Goal: Information Seeking & Learning: Learn about a topic

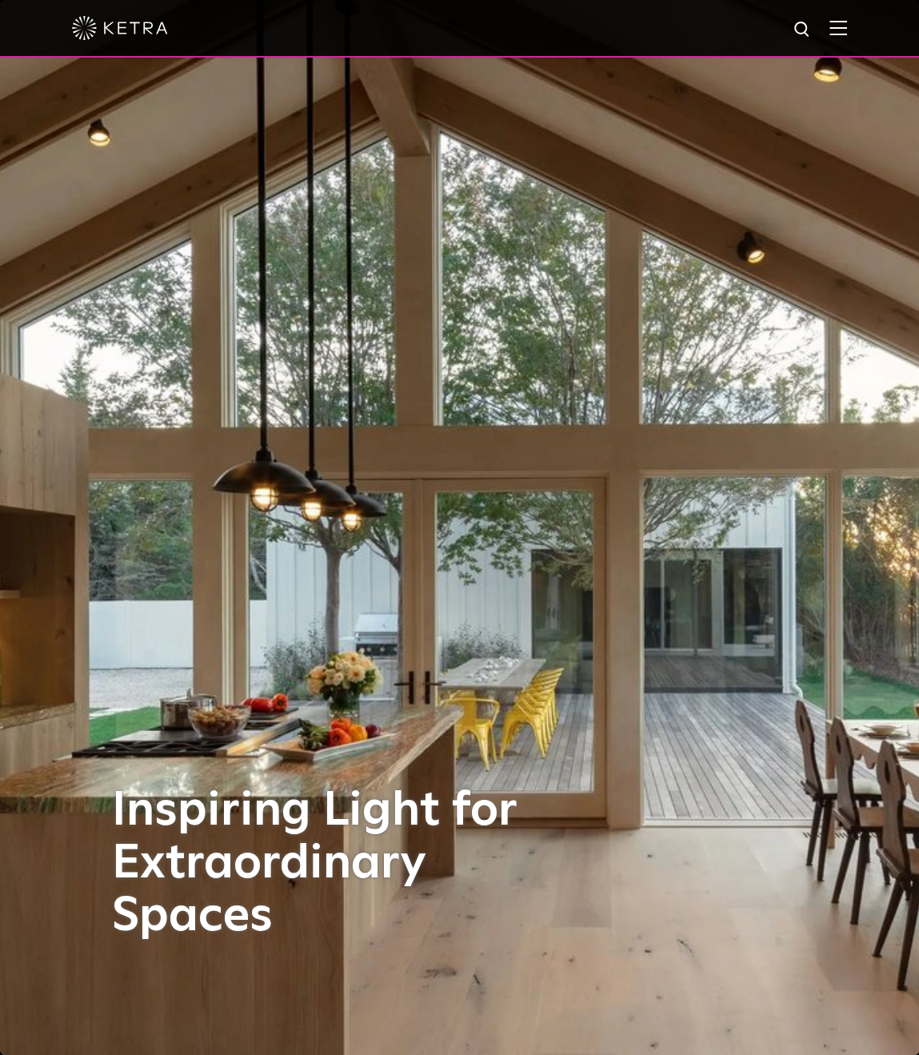
click at [847, 30] on img at bounding box center [838, 27] width 18 height 15
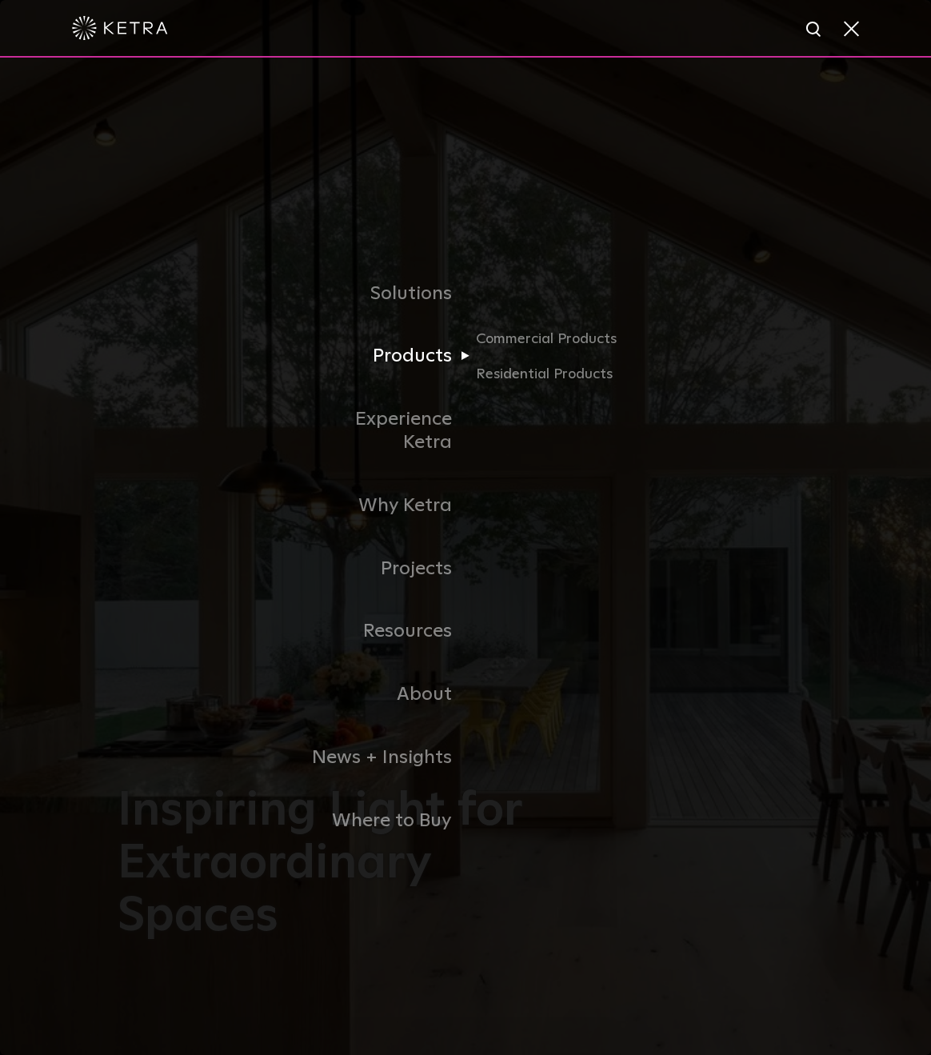
click at [409, 377] on link "Products" at bounding box center [383, 356] width 164 height 63
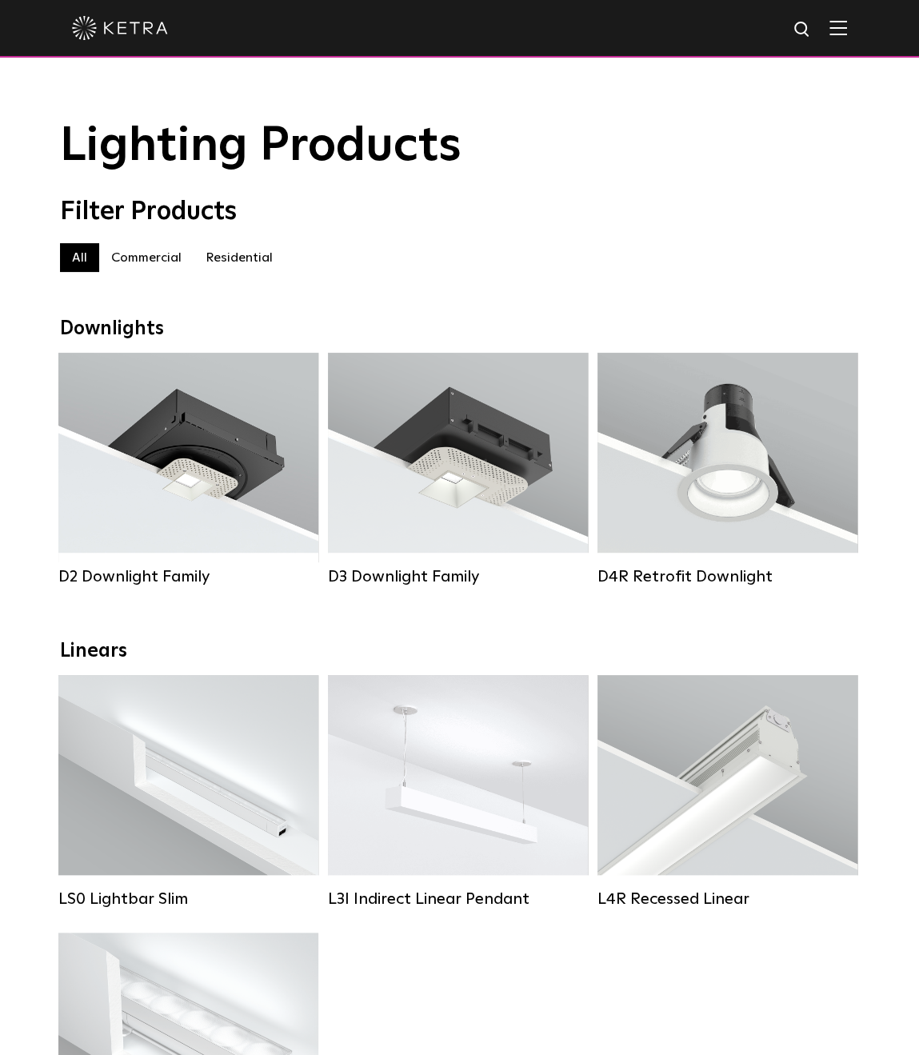
click at [222, 262] on label "Residential" at bounding box center [239, 257] width 91 height 29
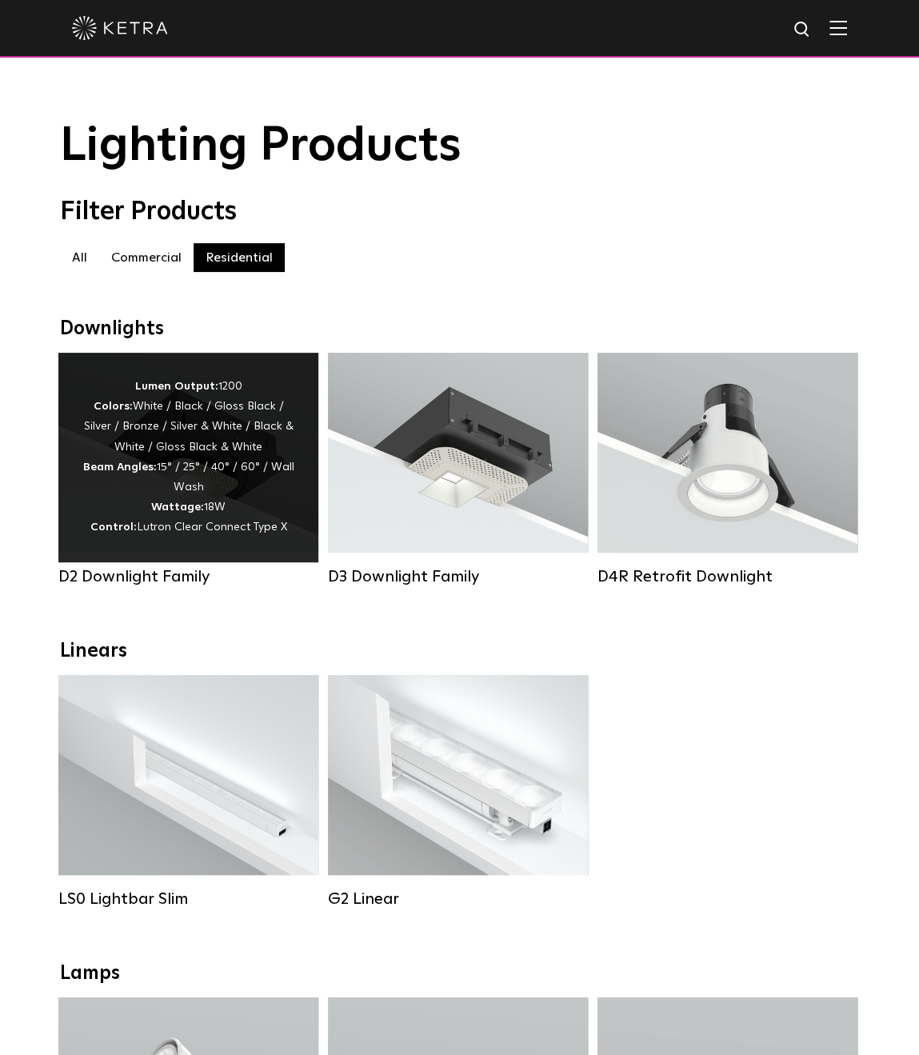
click at [168, 549] on div "Lumen Output: 1200 Colors: White / Black / Gloss Black / Silver / Bronze / Silv…" at bounding box center [188, 458] width 260 height 210
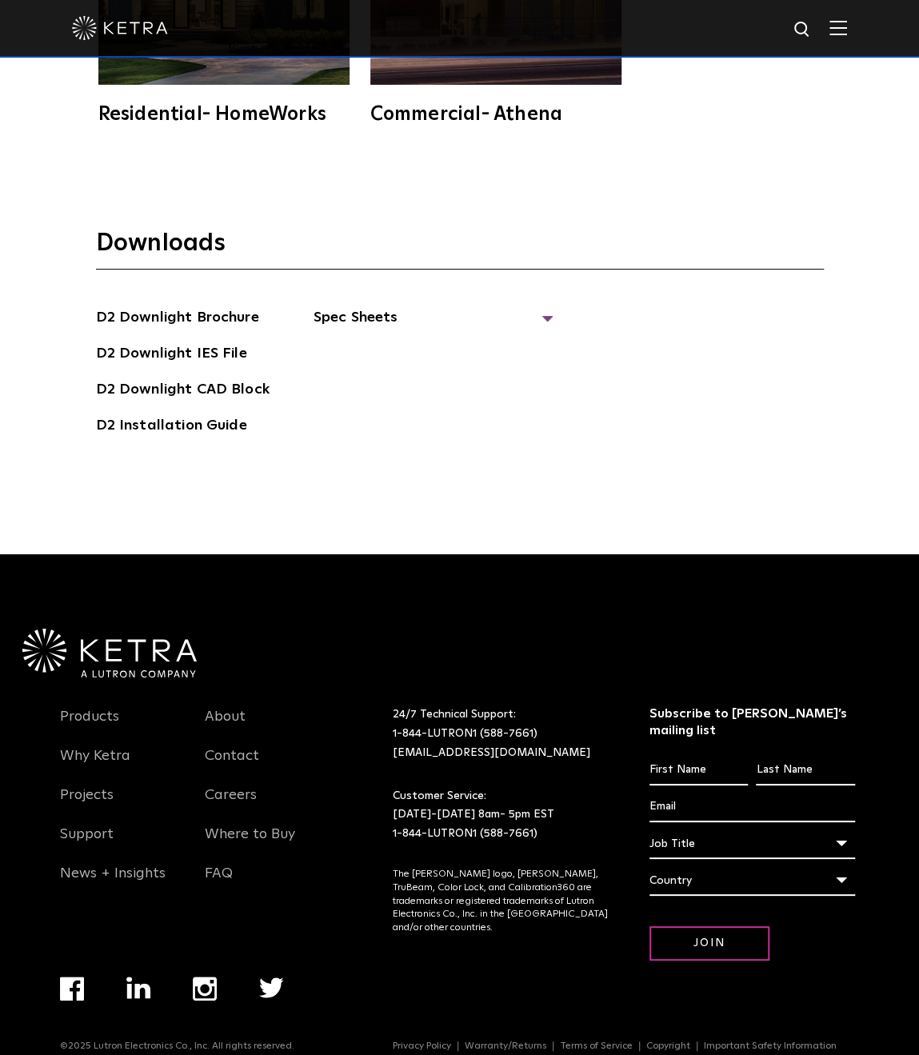
scroll to position [4975, 0]
